Goal: Information Seeking & Learning: Learn about a topic

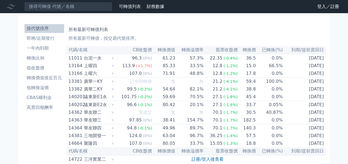
click at [318, 7] on link "登入／註冊" at bounding box center [327, 6] width 31 height 9
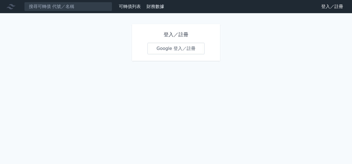
click at [181, 48] on link "Google 登入／註冊" at bounding box center [175, 49] width 57 height 12
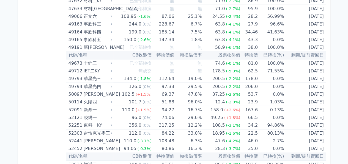
scroll to position [1798, 0]
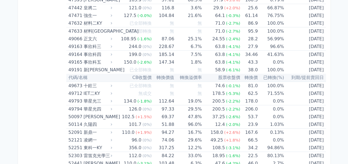
drag, startPoint x: 65, startPoint y: 49, endPoint x: 101, endPoint y: 50, distance: 36.0
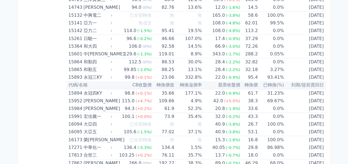
scroll to position [0, 0]
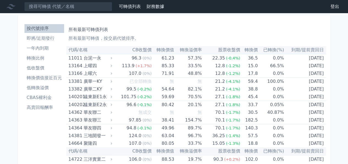
click at [246, 50] on th "轉換價" at bounding box center [249, 50] width 18 height 8
click at [40, 77] on li "轉換價值接近百元" at bounding box center [44, 78] width 40 height 7
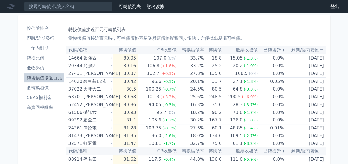
click at [336, 6] on link "登出" at bounding box center [335, 6] width 18 height 9
